Goal: Task Accomplishment & Management: Manage account settings

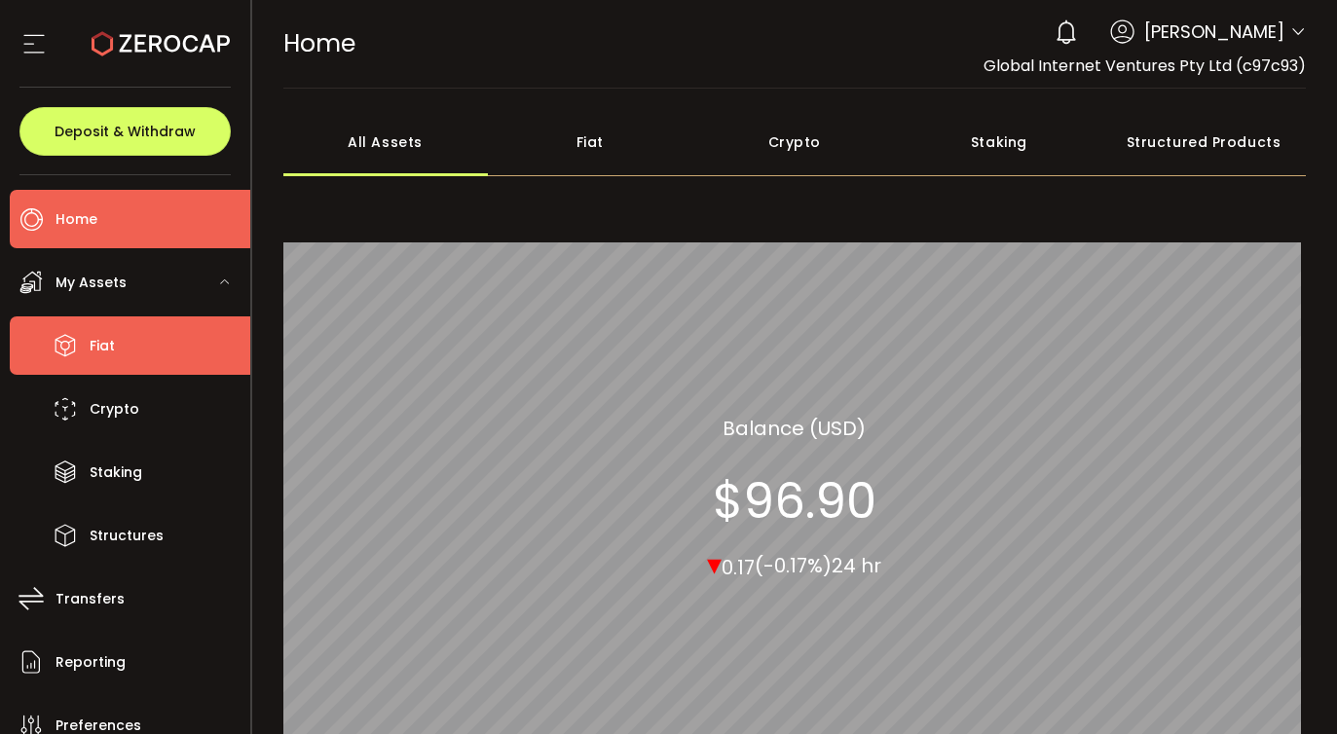
click at [98, 356] on span "Fiat" at bounding box center [102, 346] width 25 height 28
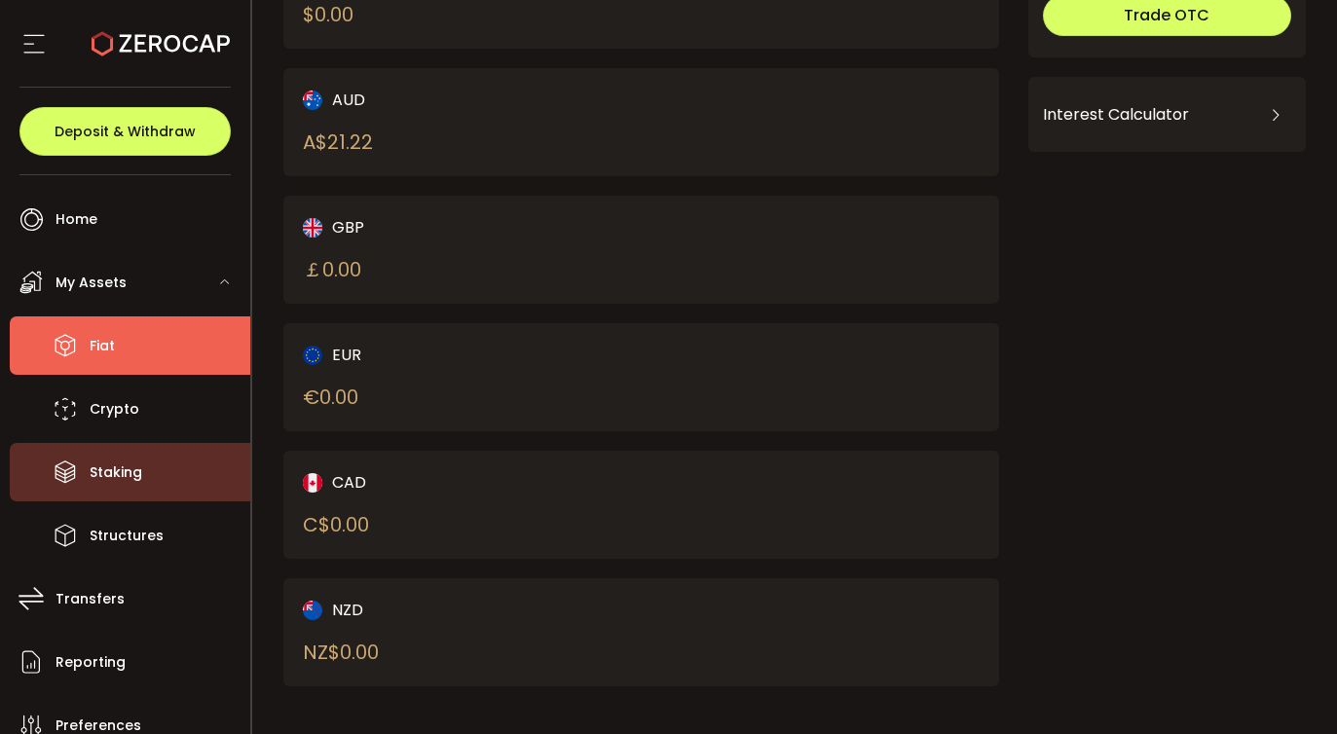
scroll to position [221, 0]
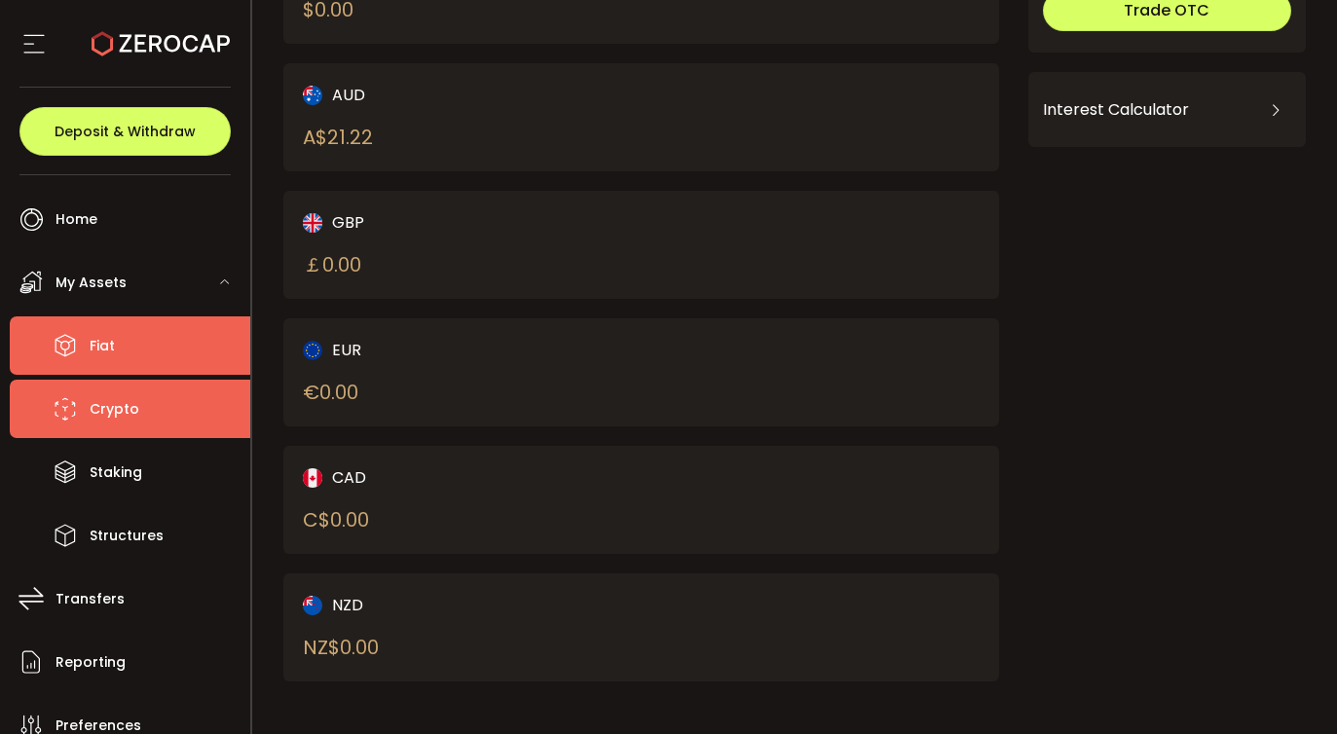
click at [110, 414] on span "Crypto" at bounding box center [115, 409] width 50 height 28
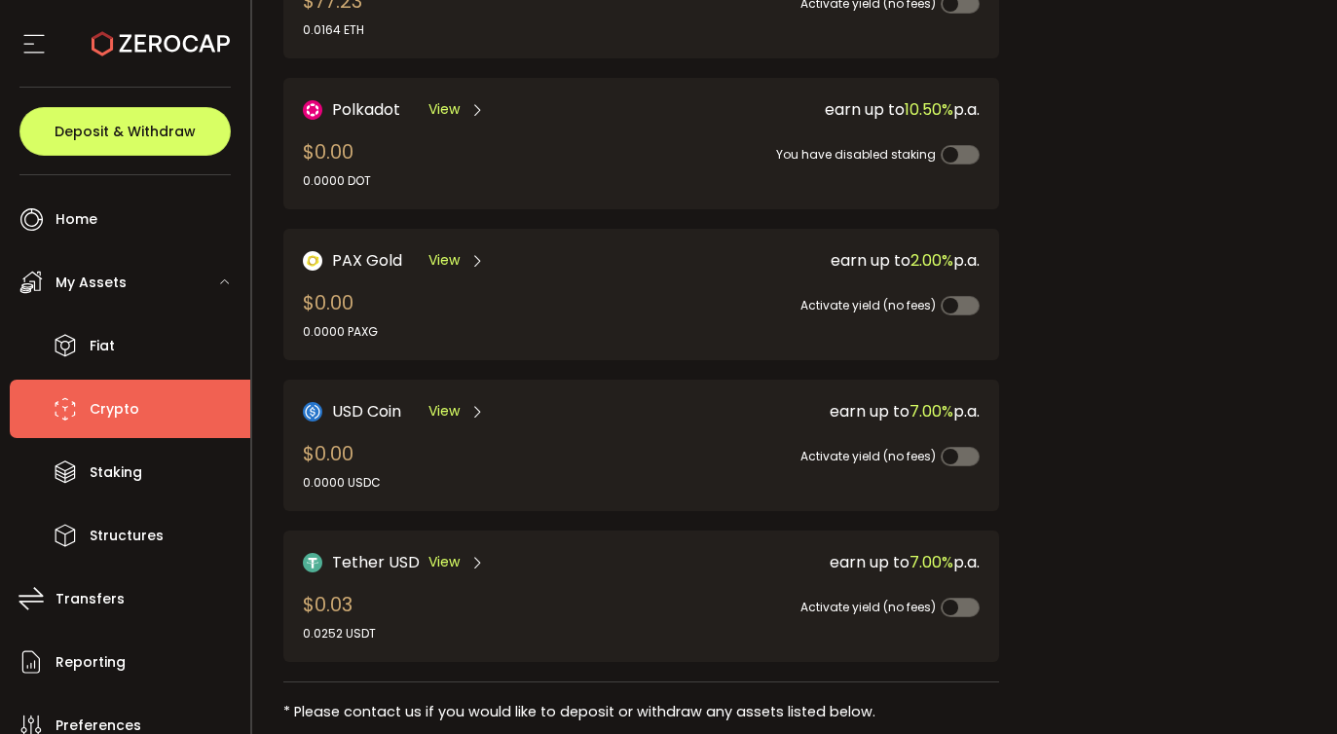
scroll to position [565, 0]
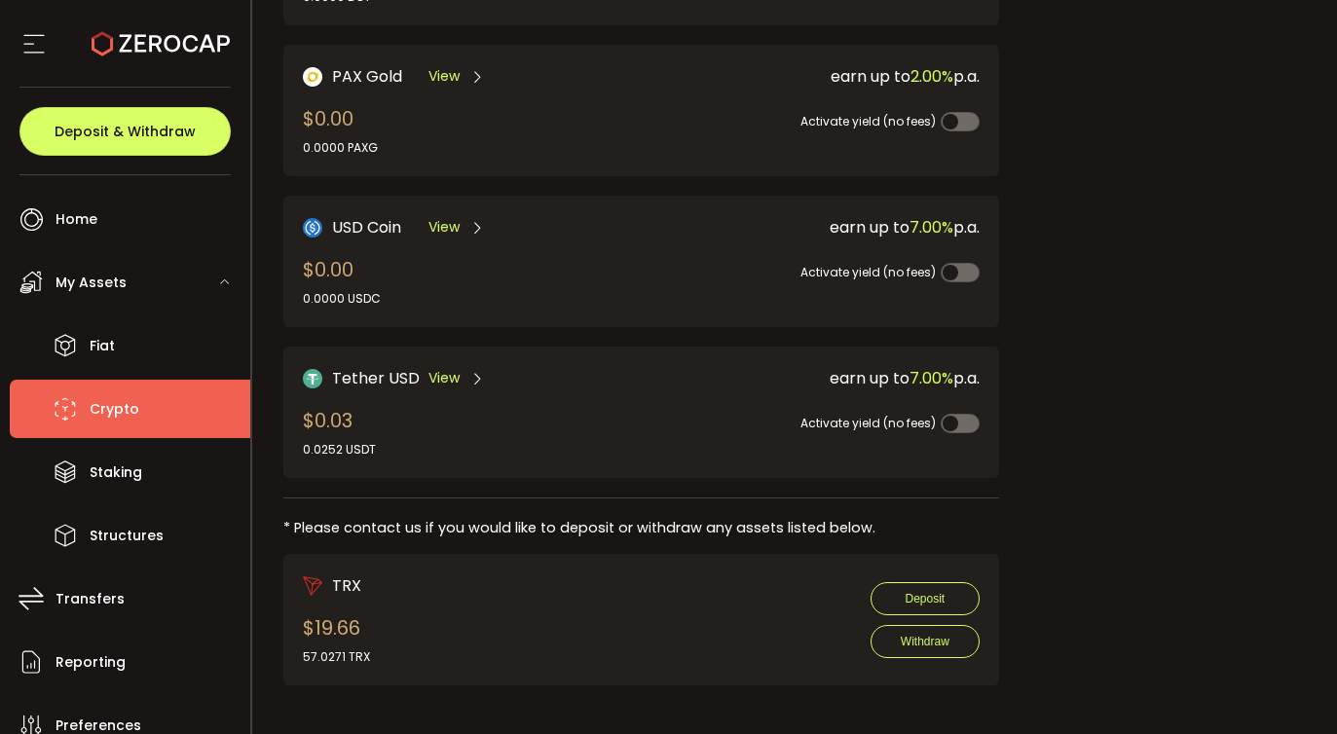
click at [452, 369] on span "View" at bounding box center [444, 378] width 31 height 20
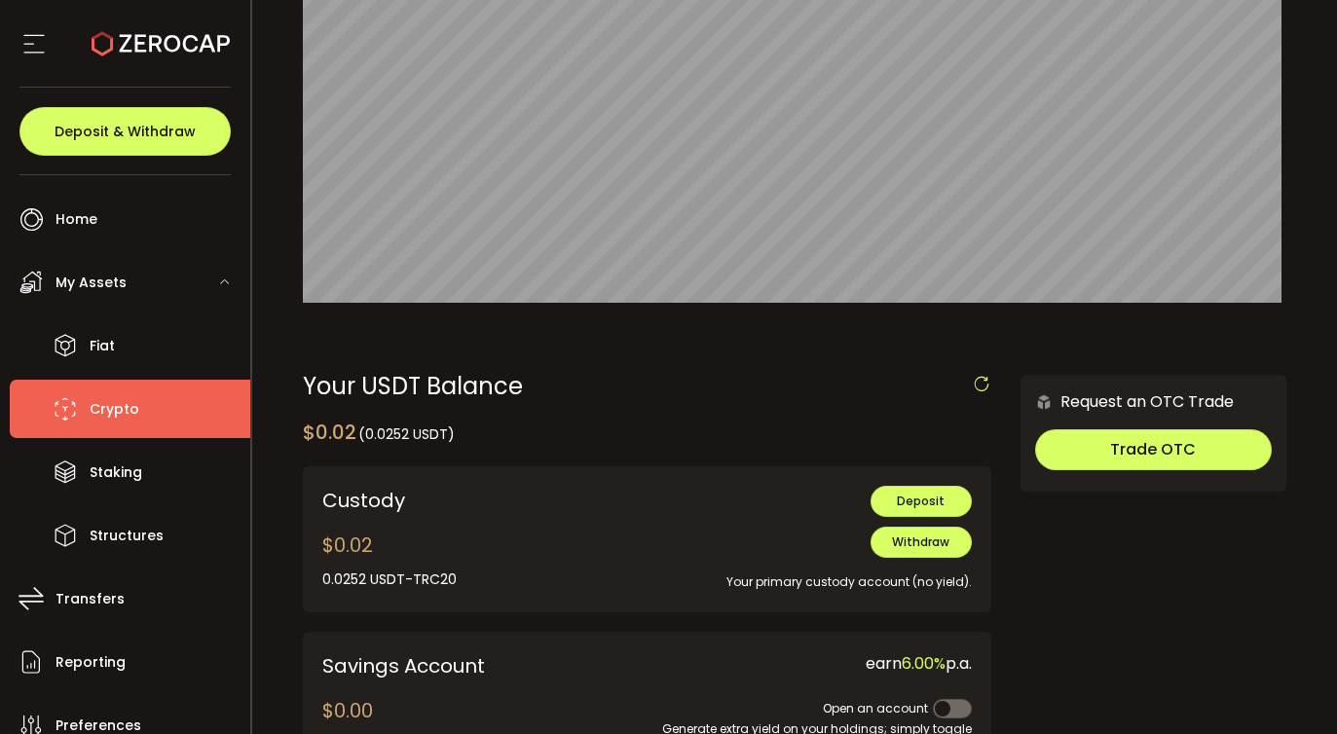
scroll to position [350, 0]
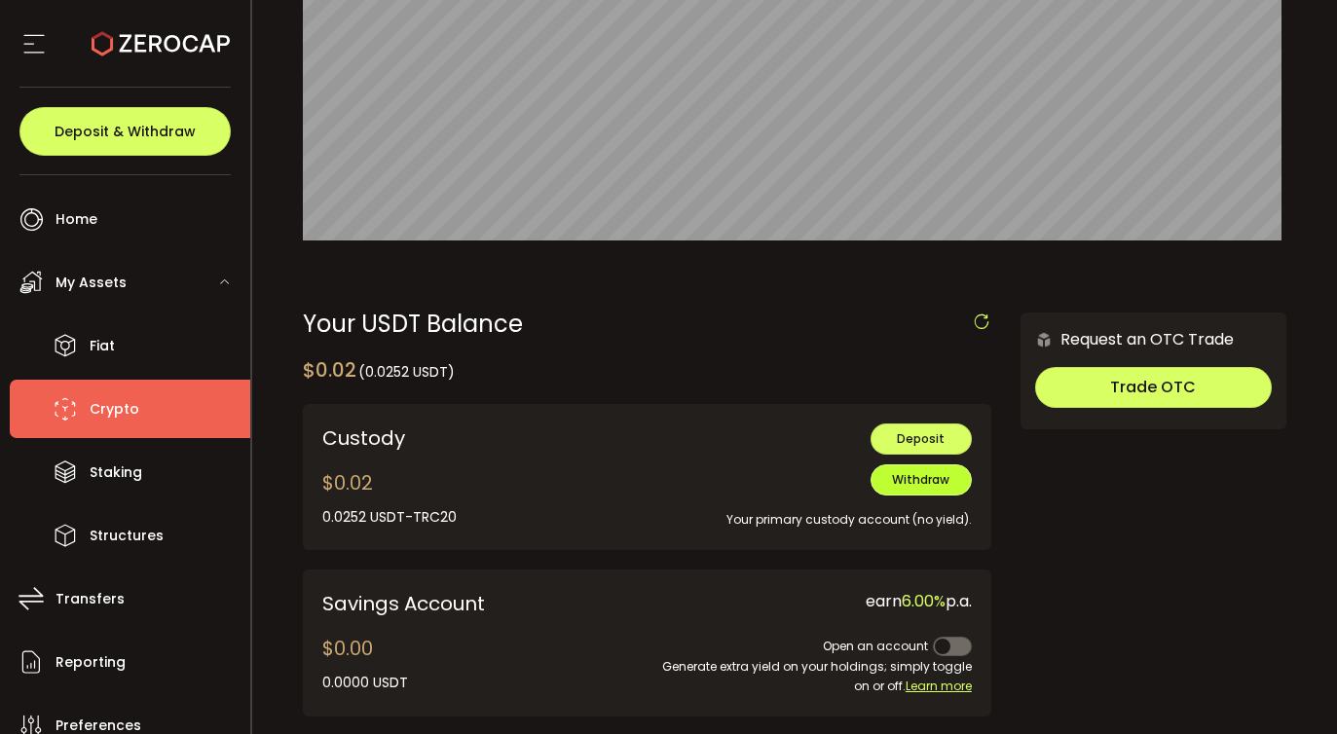
click at [906, 478] on span "Withdraw" at bounding box center [920, 479] width 57 height 17
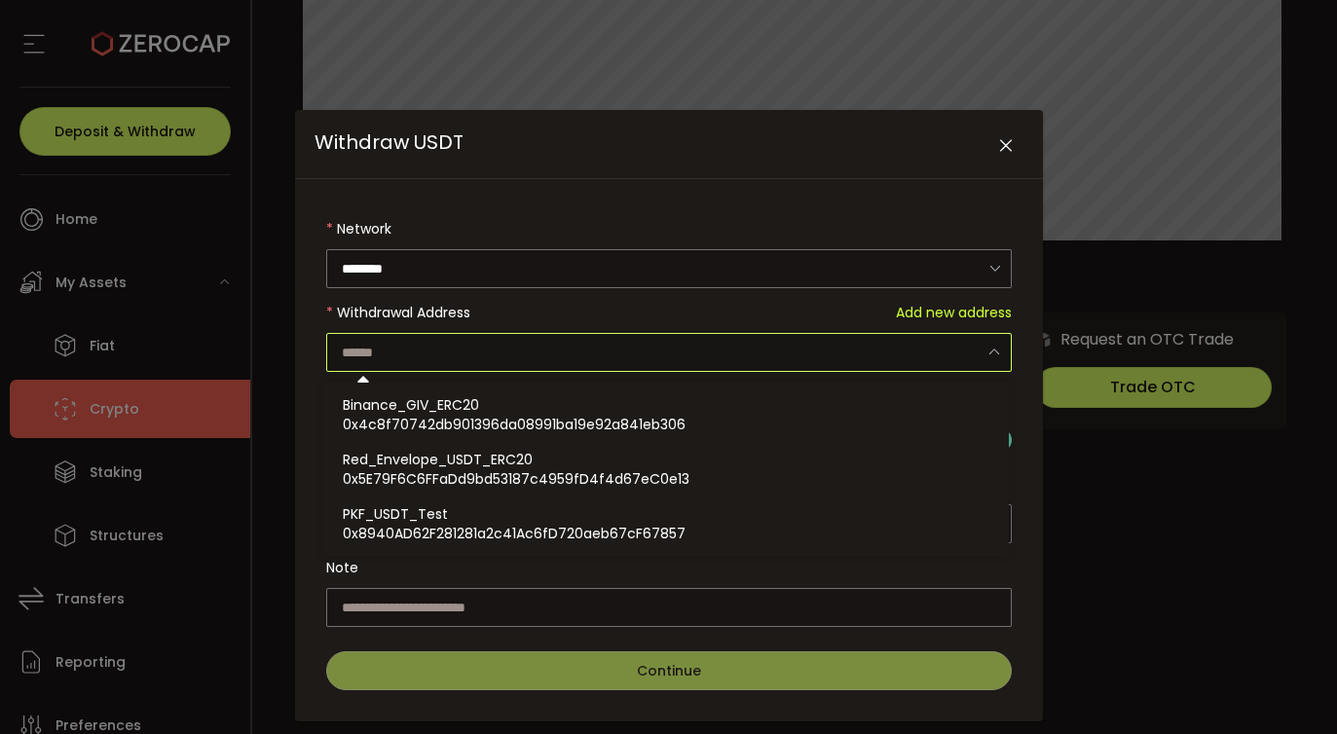
click at [550, 353] on input "Withdraw USDT" at bounding box center [669, 352] width 686 height 39
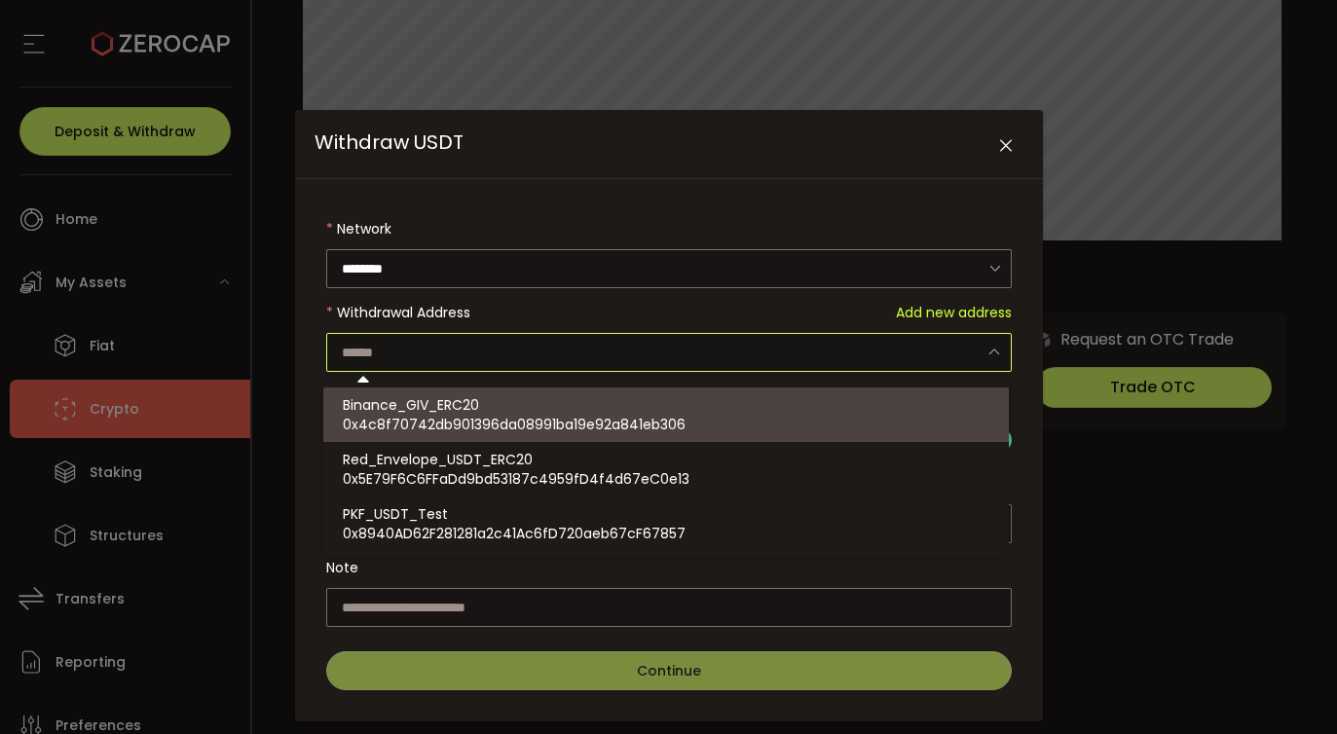
click at [1007, 126] on div "Withdraw USDT" at bounding box center [669, 144] width 748 height 69
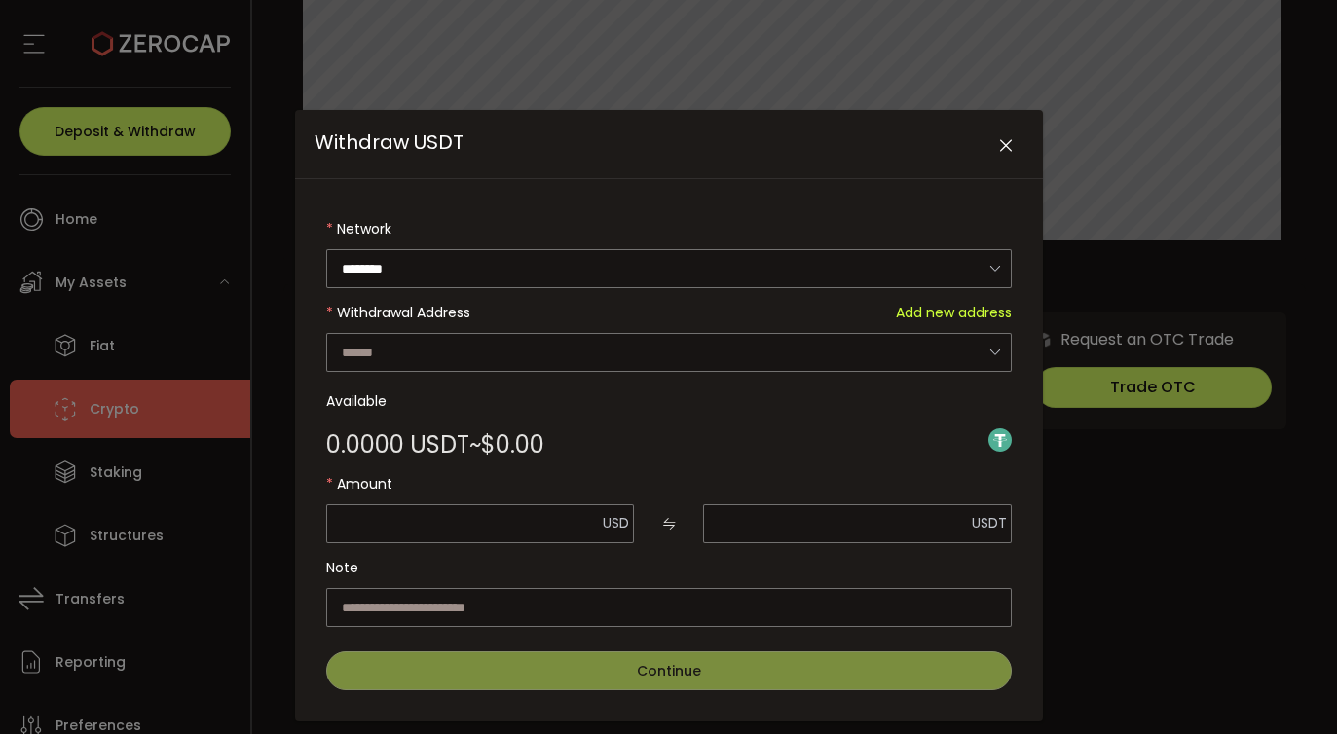
click at [1003, 159] on button "Close" at bounding box center [1007, 147] width 34 height 34
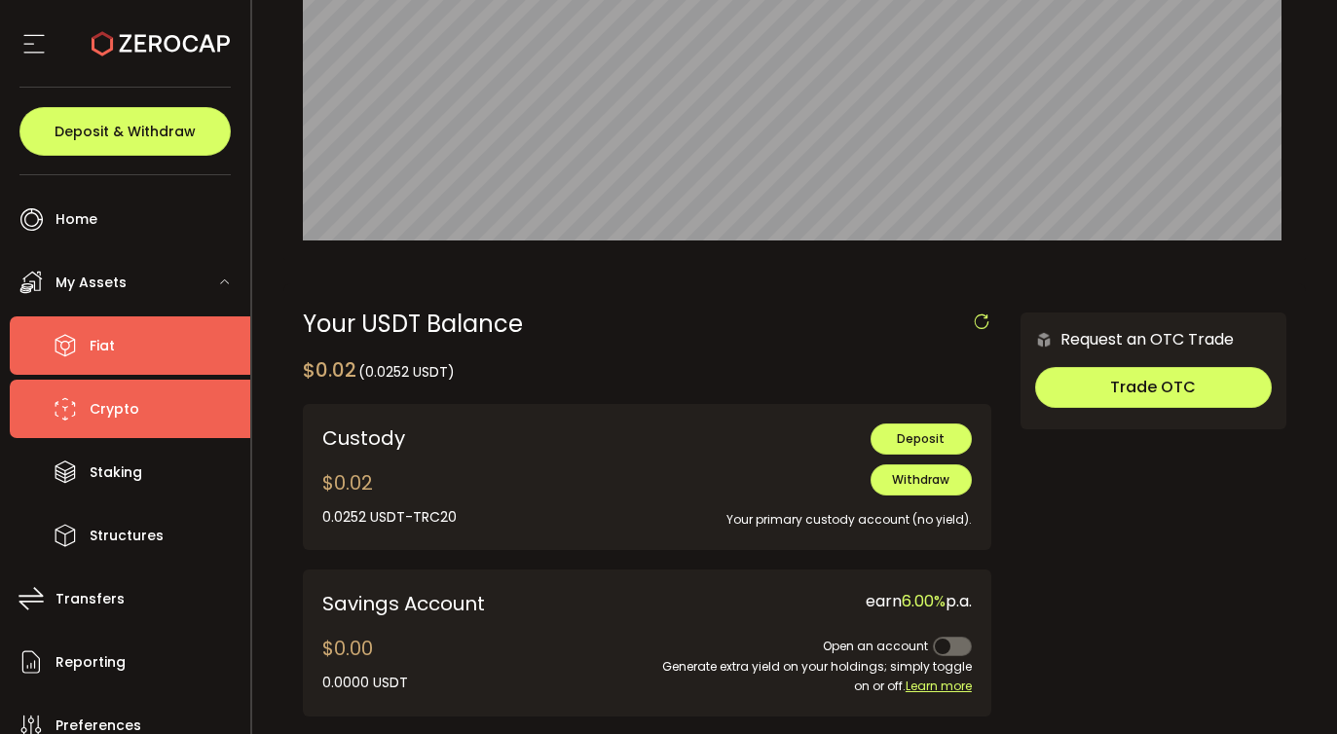
click at [126, 342] on li "Fiat" at bounding box center [130, 346] width 241 height 58
